Goal: Use online tool/utility: Utilize a website feature to perform a specific function

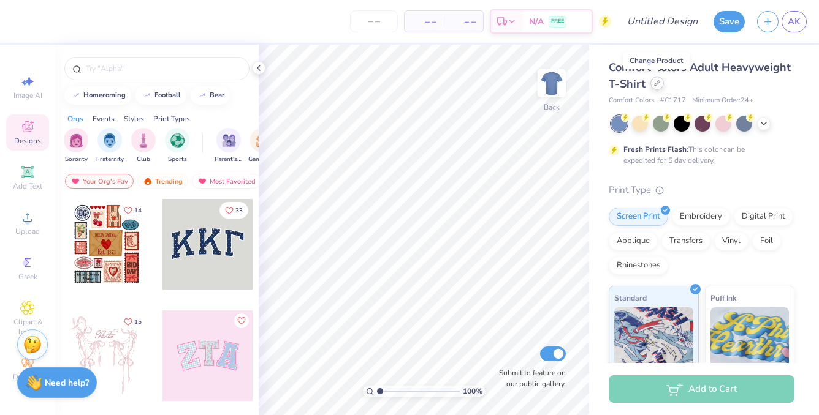
click at [658, 85] on icon at bounding box center [657, 83] width 6 height 6
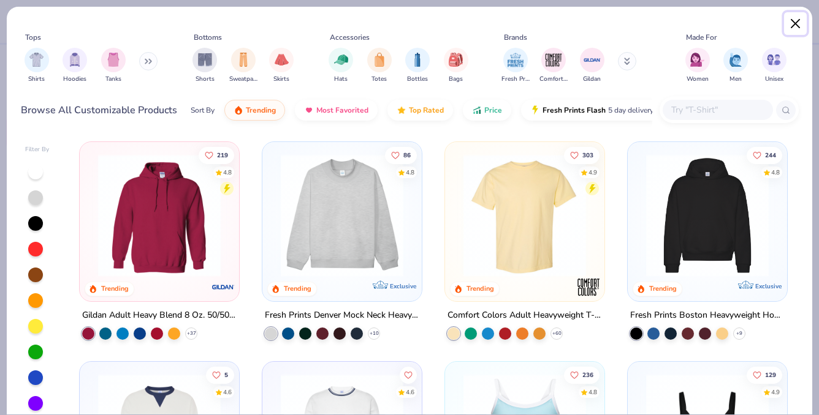
click at [794, 23] on button "Close" at bounding box center [795, 23] width 23 height 23
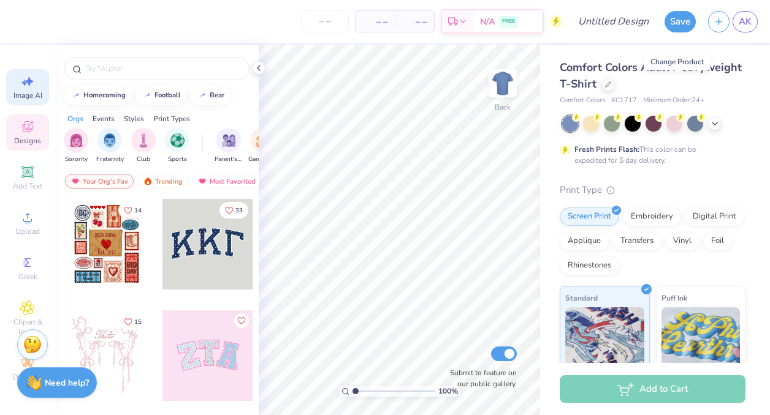
click at [28, 86] on icon at bounding box center [27, 81] width 15 height 15
select select "4"
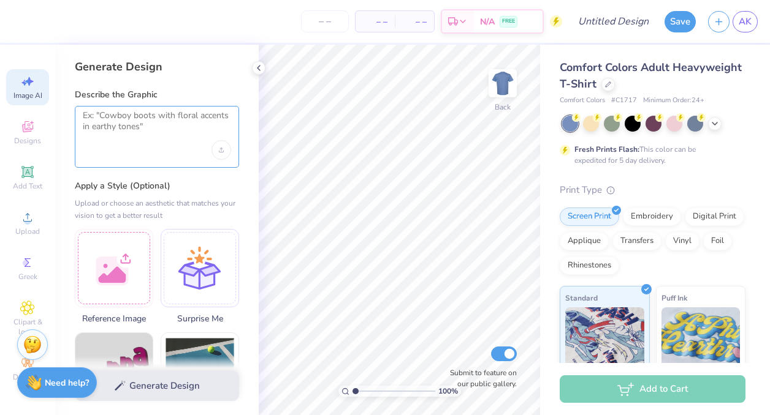
click at [150, 128] on textarea at bounding box center [157, 125] width 148 height 31
click at [188, 184] on label "Apply a Style (Optional)" at bounding box center [157, 186] width 164 height 12
click at [259, 68] on icon at bounding box center [259, 68] width 10 height 10
